Goal: Task Accomplishment & Management: Manage account settings

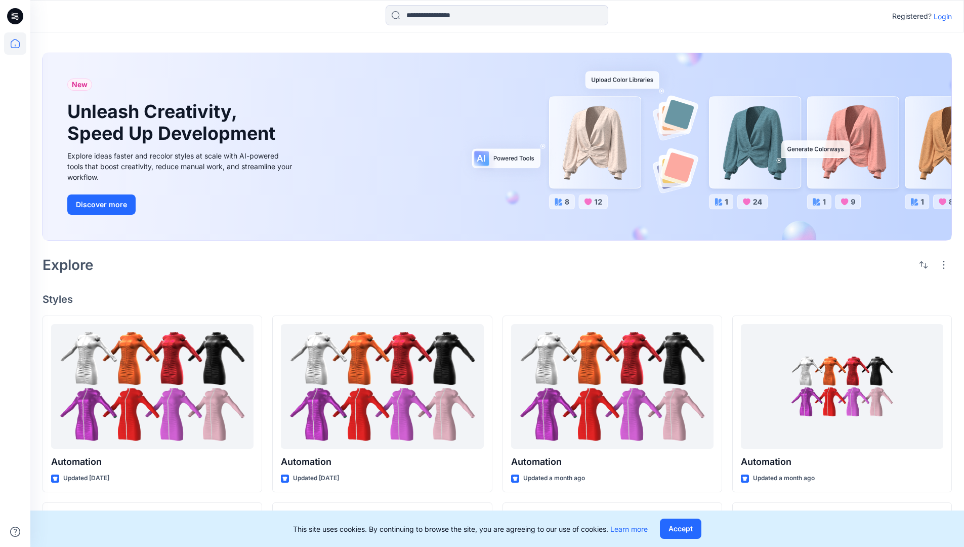
click at [940, 16] on p "Login" at bounding box center [943, 16] width 18 height 11
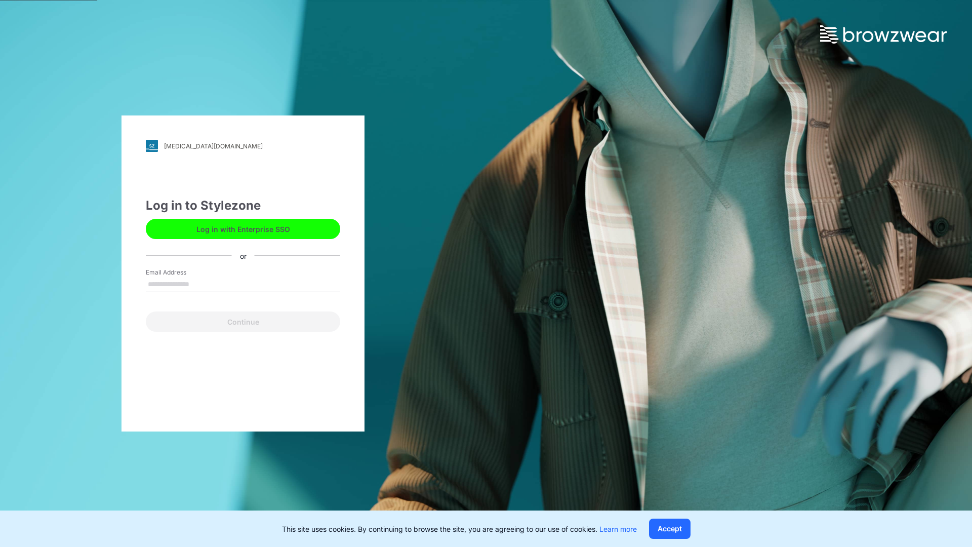
click at [200, 283] on input "Email Address" at bounding box center [243, 284] width 194 height 15
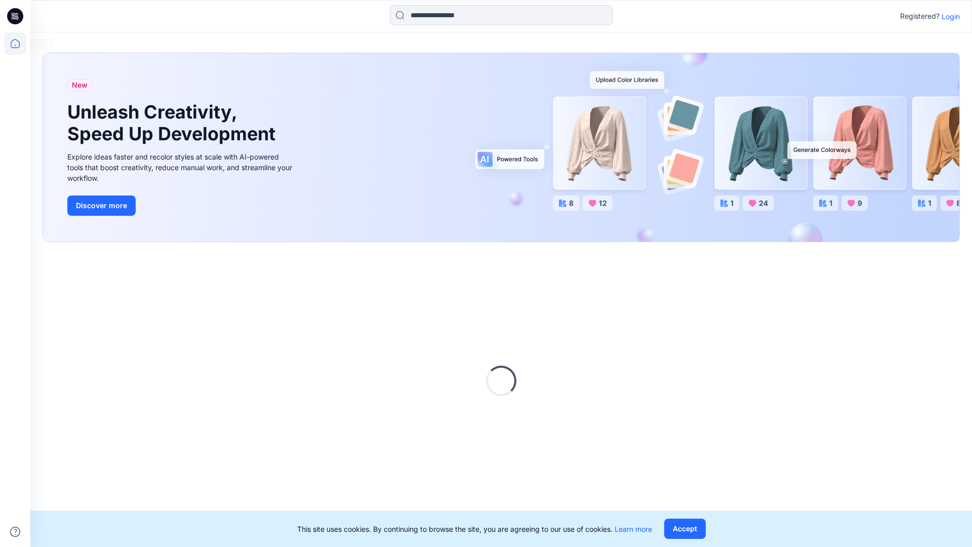
click at [19, 44] on icon at bounding box center [15, 43] width 9 height 9
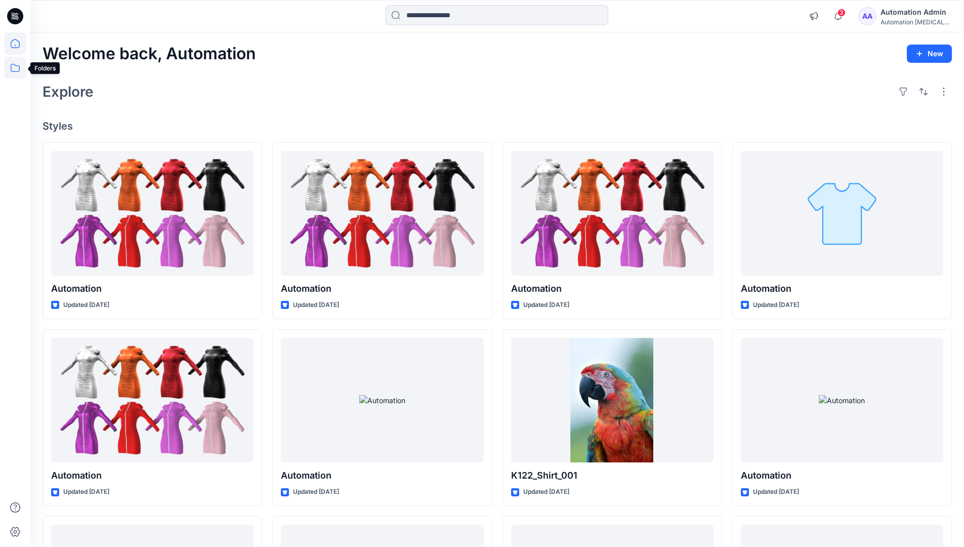
click at [13, 69] on icon at bounding box center [15, 68] width 22 height 22
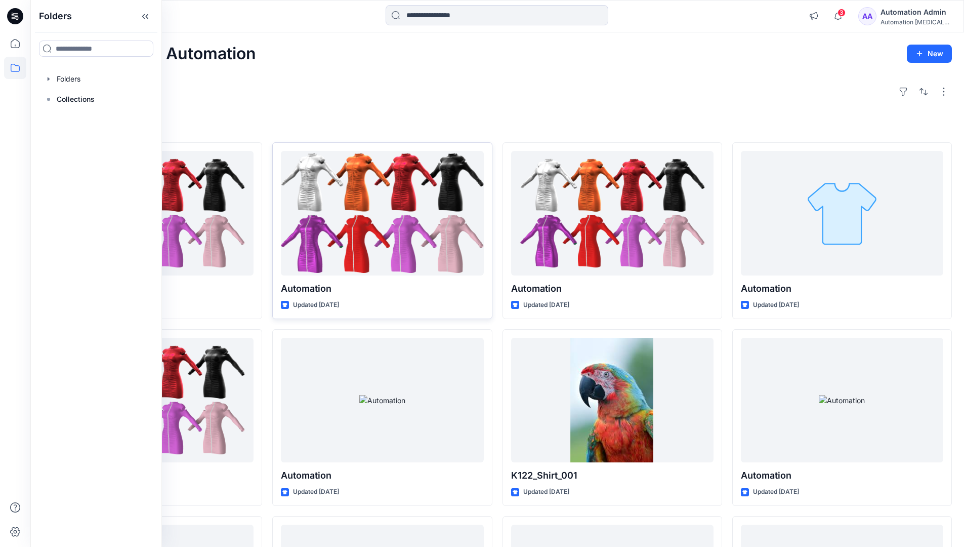
click at [292, 238] on div at bounding box center [382, 213] width 202 height 125
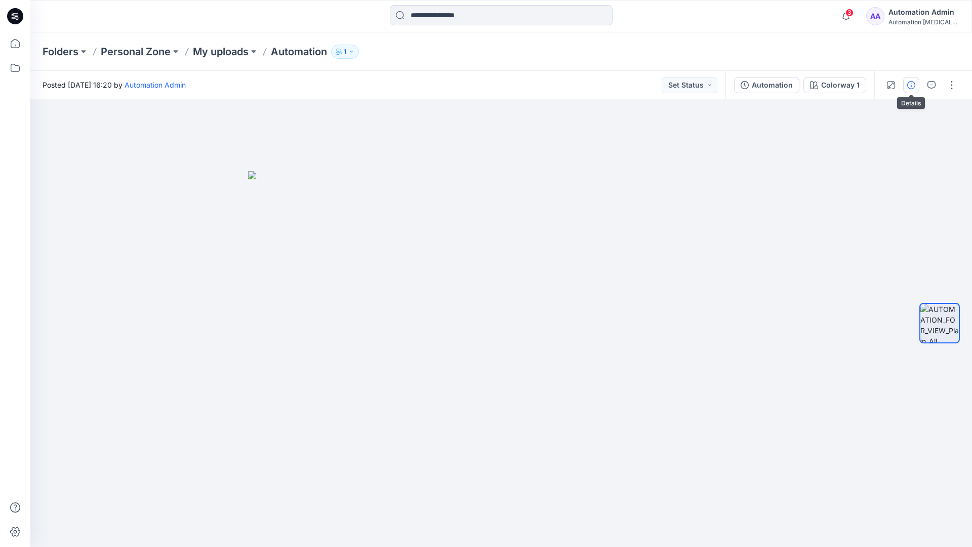
click at [911, 83] on icon "button" at bounding box center [911, 85] width 8 height 8
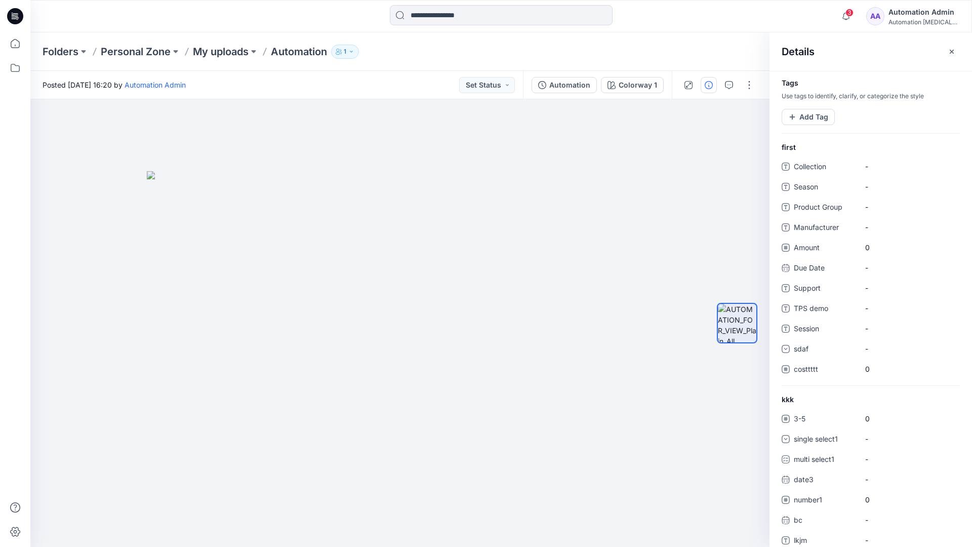
click at [918, 15] on div "Automation Admin" at bounding box center [923, 12] width 71 height 12
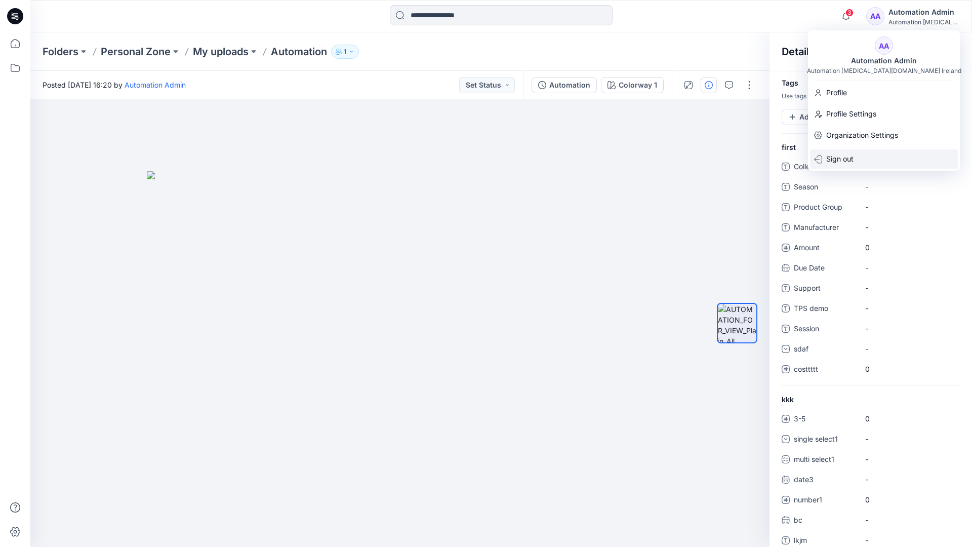
click at [857, 162] on div "Sign out" at bounding box center [884, 158] width 148 height 19
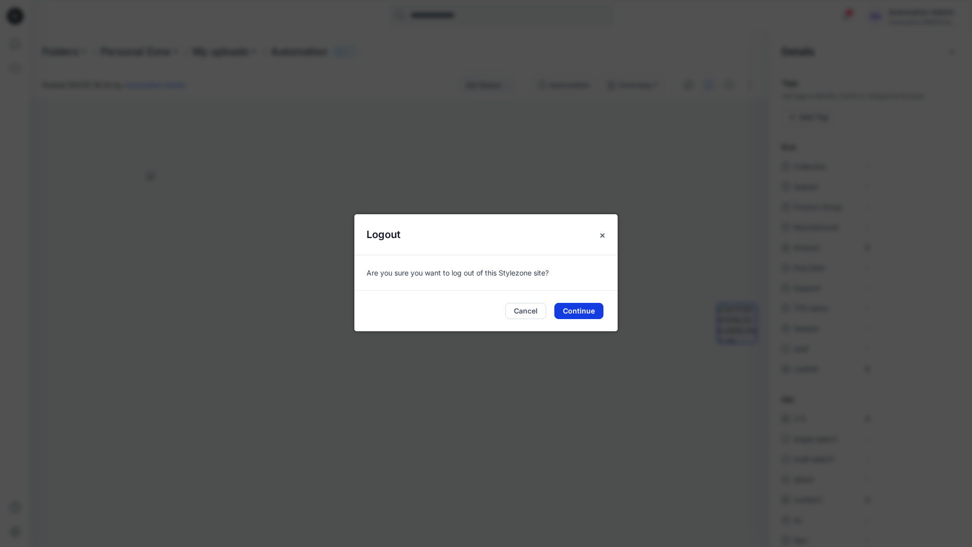
click at [588, 309] on button "Continue" at bounding box center [578, 311] width 49 height 16
